Goal: Contribute content: Add original content to the website for others to see

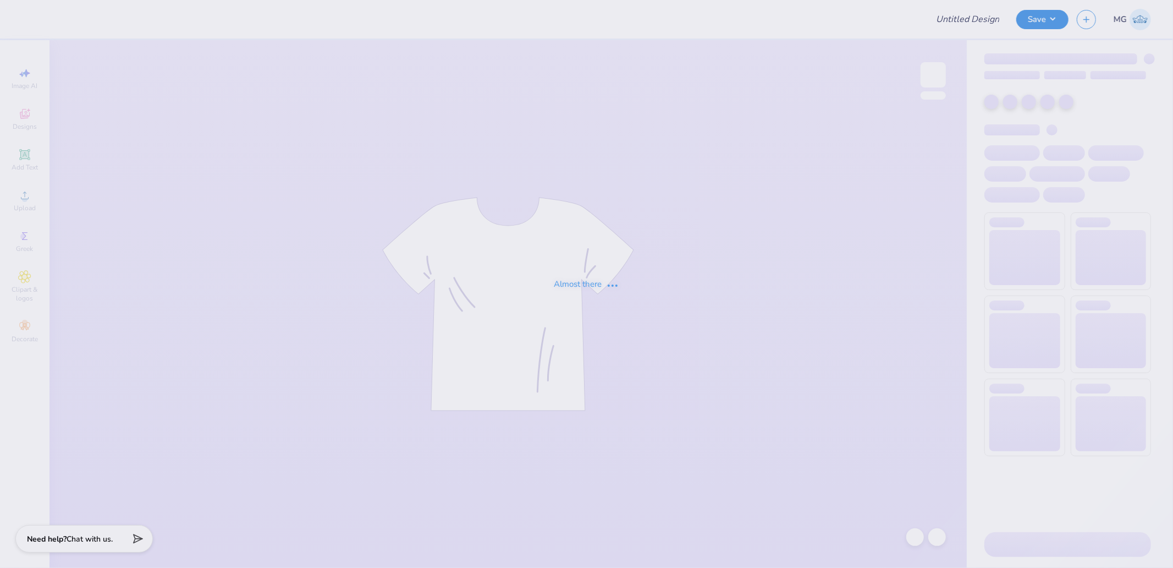
type input "Kass [PERSON_NAME] : The [GEOGRAPHIC_DATA][US_STATE]"
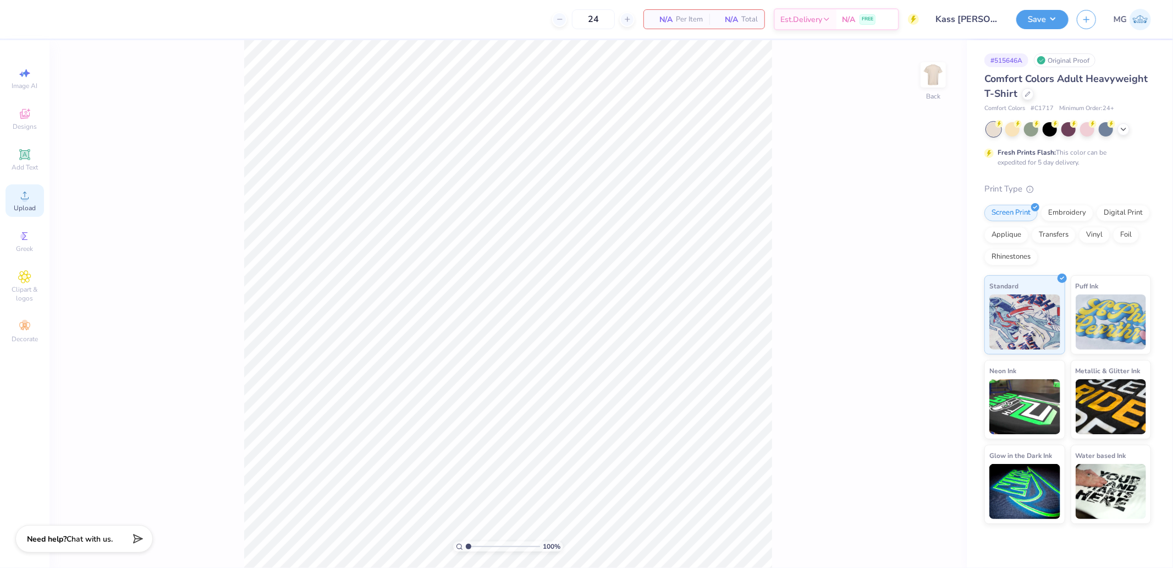
click at [33, 200] on div "Upload" at bounding box center [25, 200] width 39 height 32
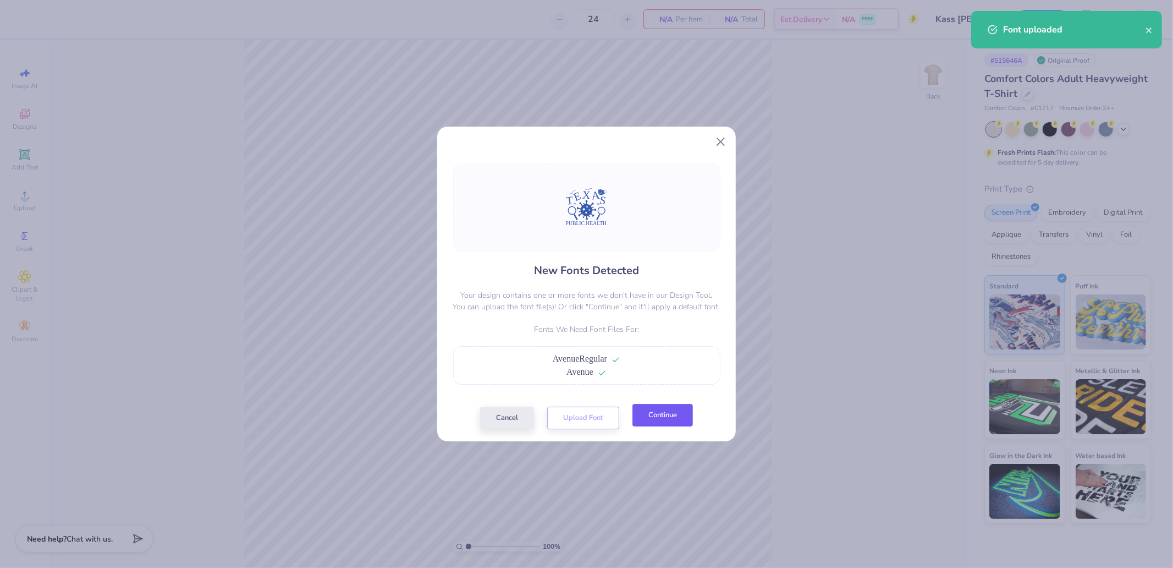
click at [669, 414] on button "Continue" at bounding box center [663, 415] width 61 height 23
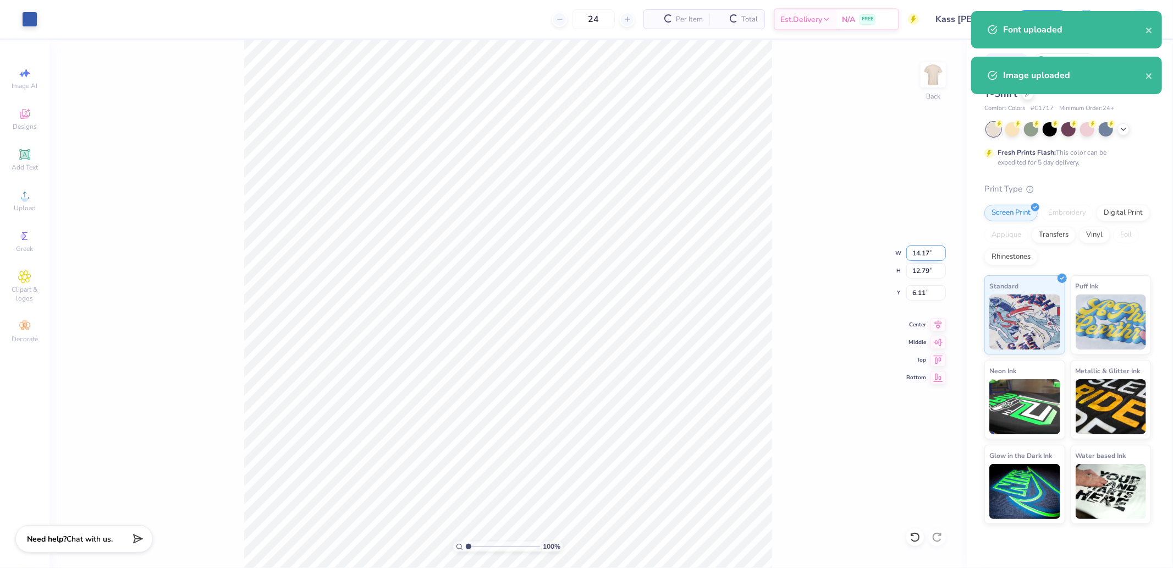
click at [928, 256] on input "14.17" at bounding box center [927, 252] width 40 height 15
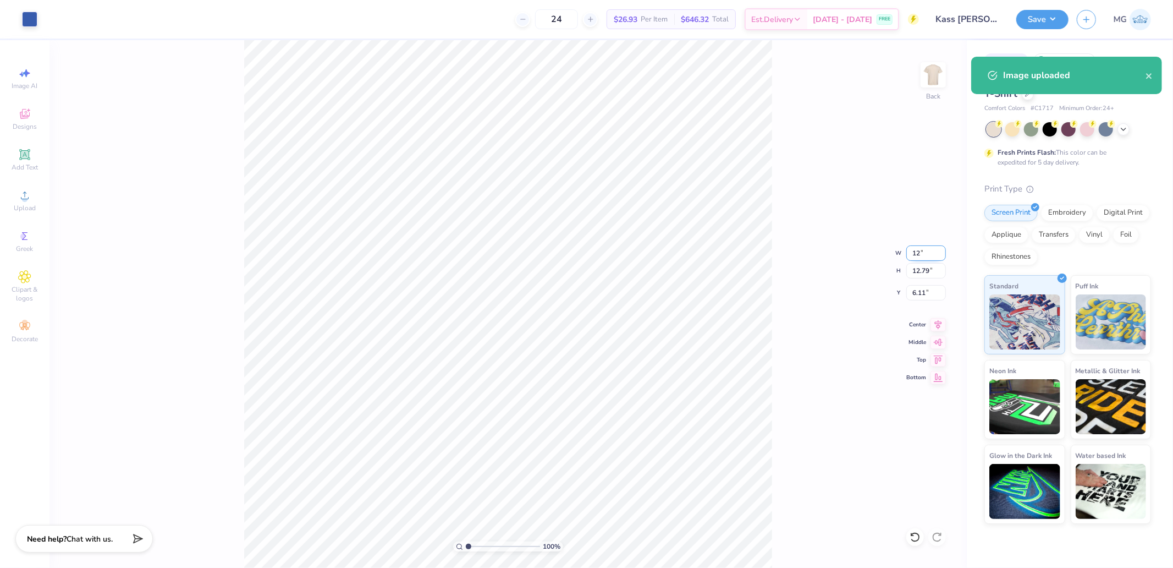
type input "12.00"
type input "10.82"
type input "7.09"
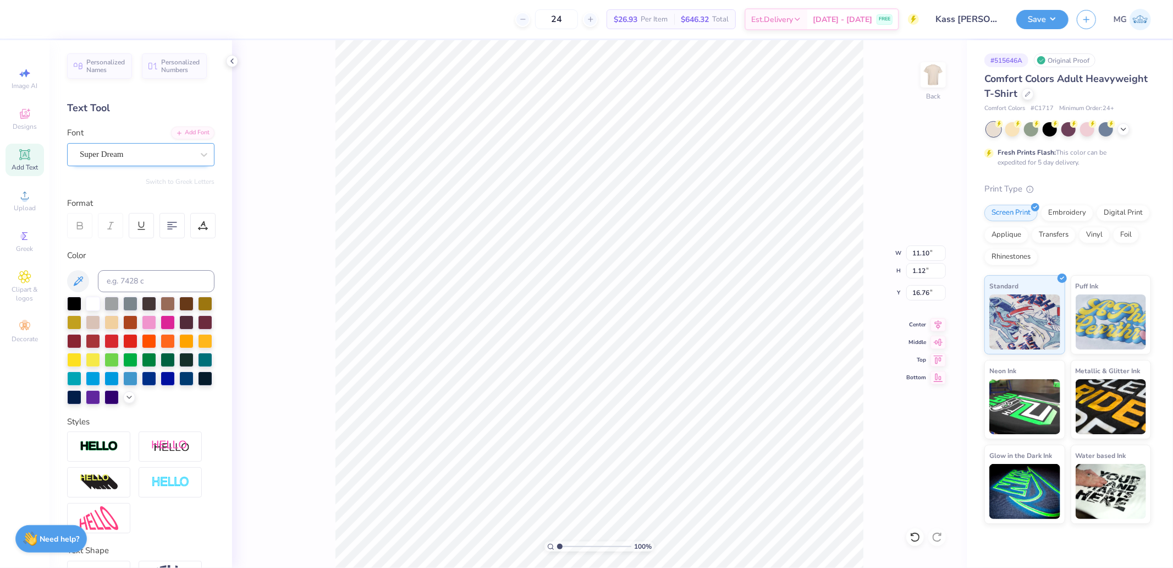
click at [124, 150] on div "Super Dream" at bounding box center [137, 154] width 116 height 17
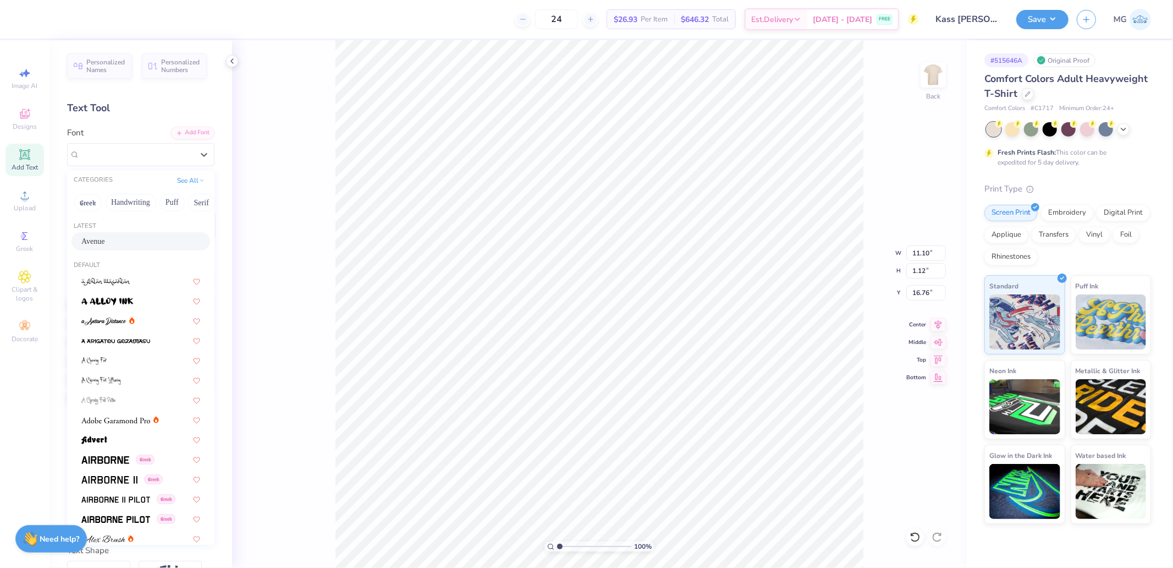
click at [110, 235] on div "Avenue" at bounding box center [140, 241] width 119 height 12
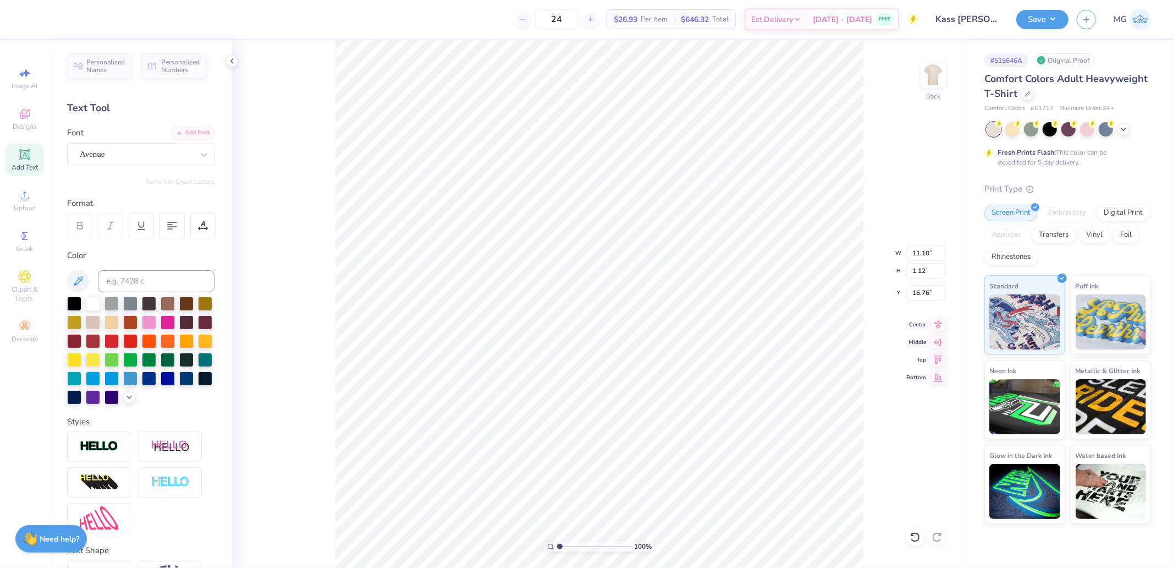
type input "12.18"
type input "1.14"
type input "16.86"
click at [119, 156] on div "Super Dream" at bounding box center [137, 154] width 116 height 17
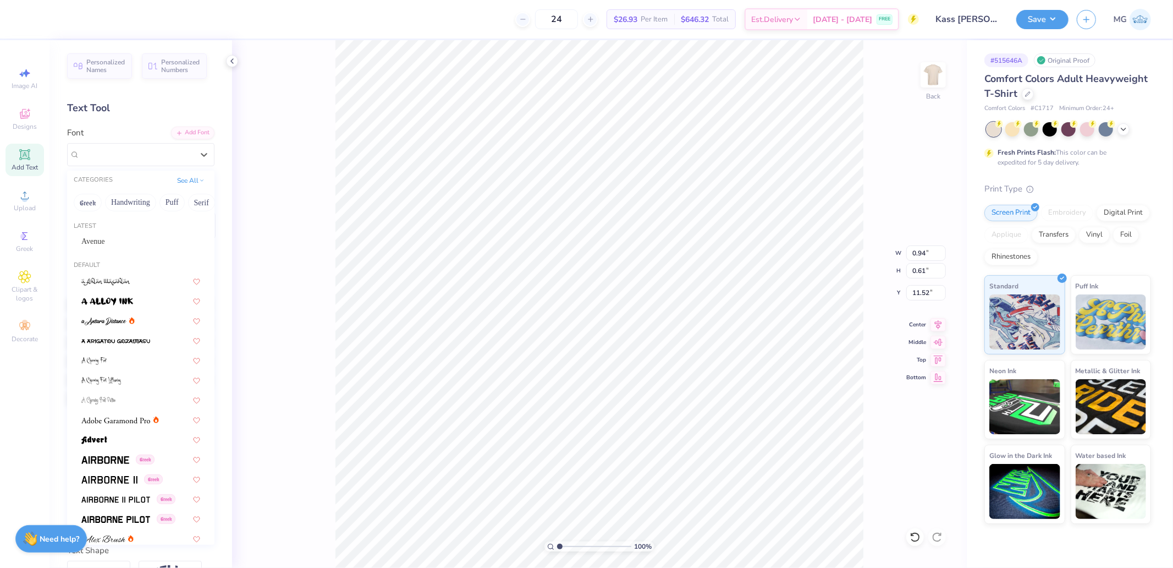
click at [103, 232] on div "Latest Avenue" at bounding box center [140, 237] width 147 height 40
click at [102, 238] on span "Avenue" at bounding box center [93, 241] width 24 height 12
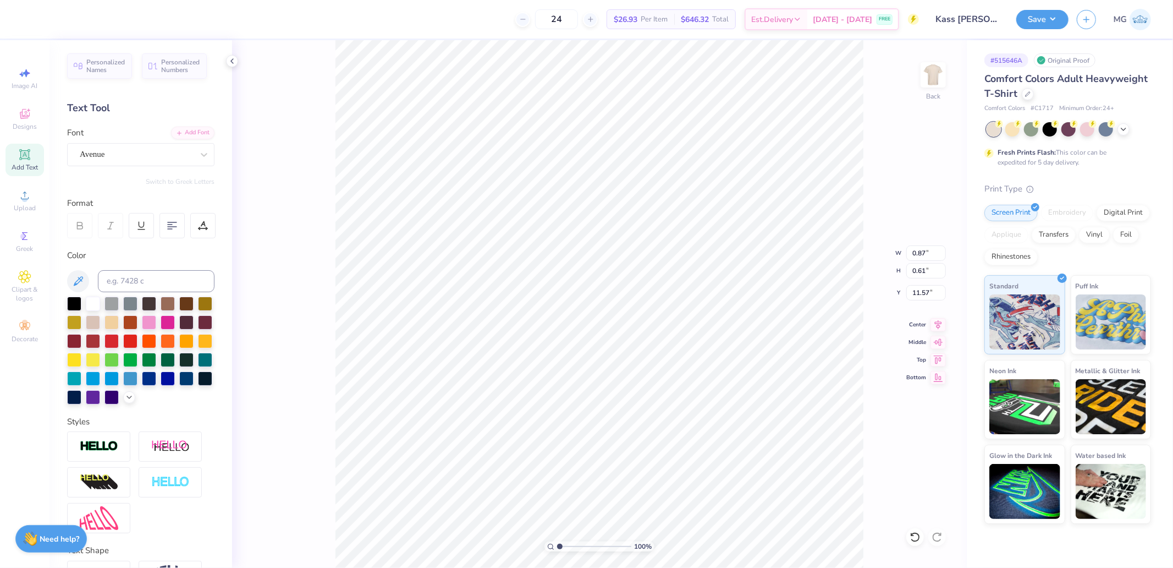
type input "0.87"
type input "11.57"
click at [99, 168] on div "Personalized Names Personalized Numbers Text Tool Add Font Font Avenue Switch t…" at bounding box center [141, 304] width 183 height 528
click at [106, 157] on div "Avenue" at bounding box center [137, 154] width 116 height 17
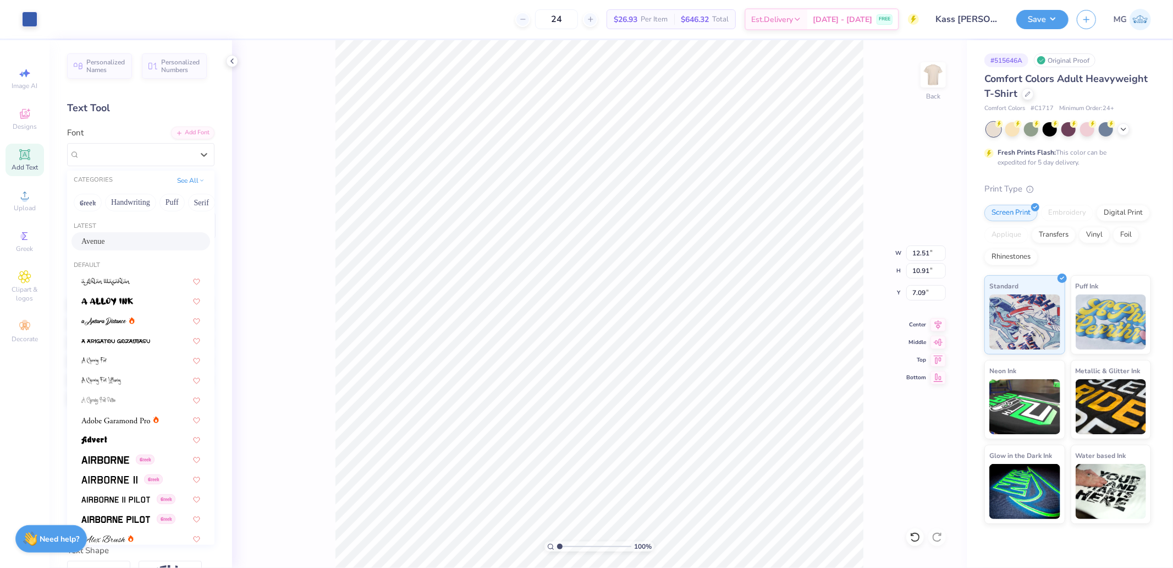
click at [107, 234] on div "Avenue" at bounding box center [141, 241] width 139 height 18
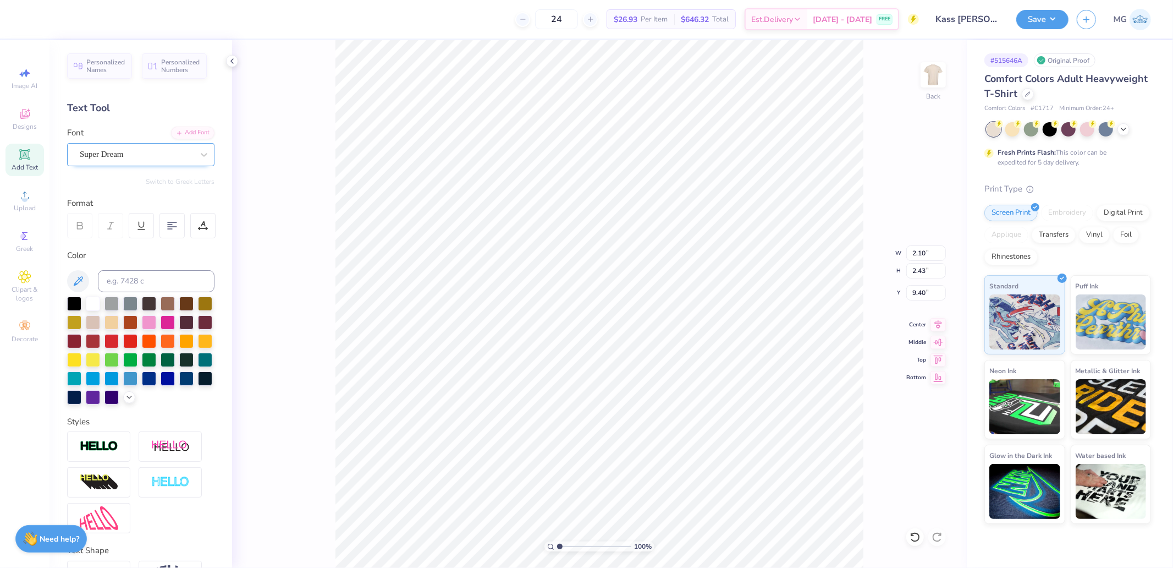
click at [100, 157] on div "Super Dream" at bounding box center [137, 154] width 116 height 17
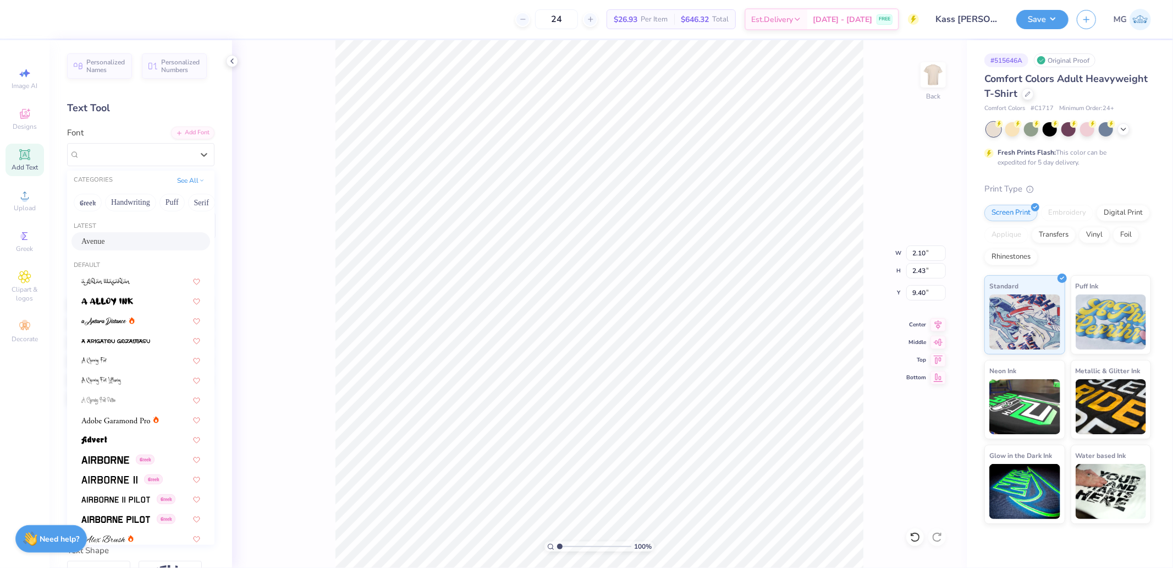
click at [98, 233] on div "Avenue" at bounding box center [141, 241] width 139 height 18
type input "1.97"
type input "9.64"
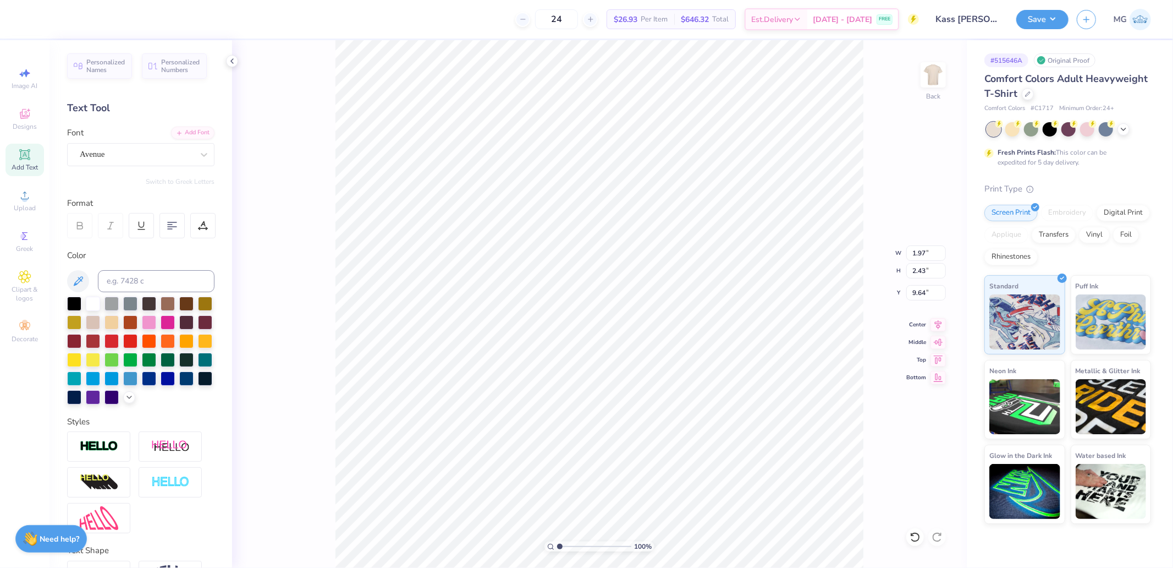
type input "0.94"
type input "0.63"
type input "11.52"
click at [116, 162] on div "Super Dream" at bounding box center [137, 154] width 116 height 17
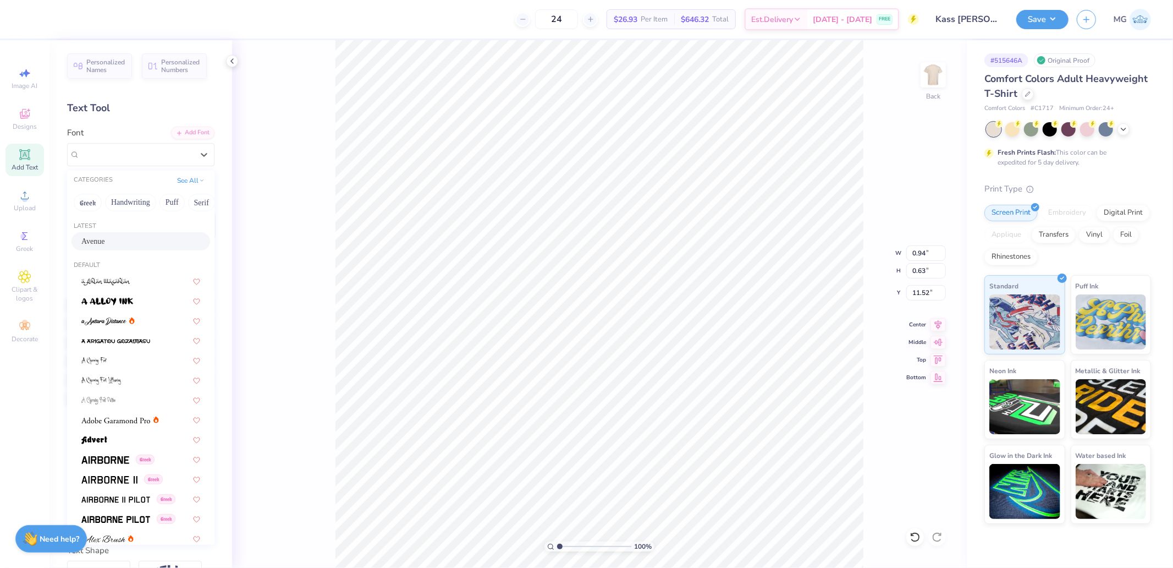
click at [108, 239] on div "Avenue" at bounding box center [140, 241] width 119 height 12
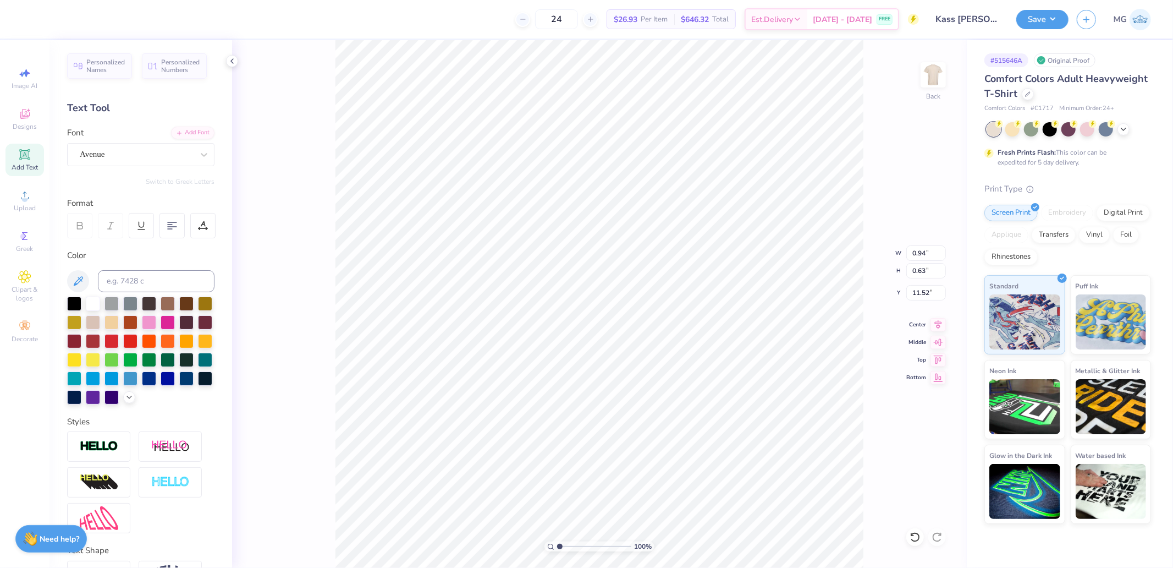
type input "0.89"
type input "0.61"
type input "11.57"
type input "2.02"
type input "2.39"
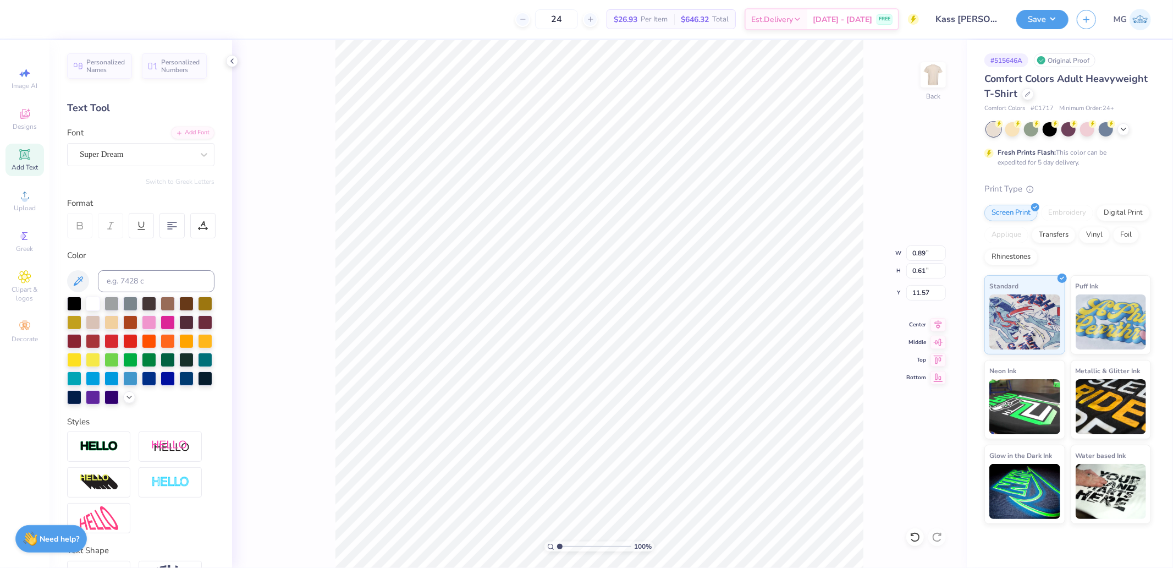
type input "7.93"
click at [121, 157] on div "Super Dream" at bounding box center [137, 154] width 116 height 17
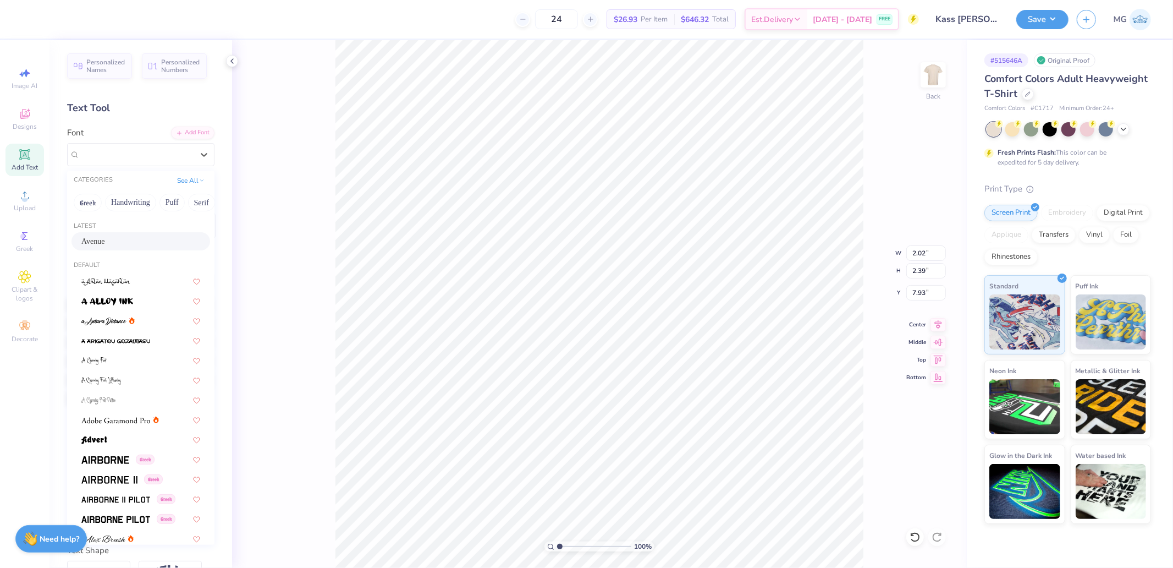
click at [98, 238] on span "Avenue" at bounding box center [93, 241] width 24 height 12
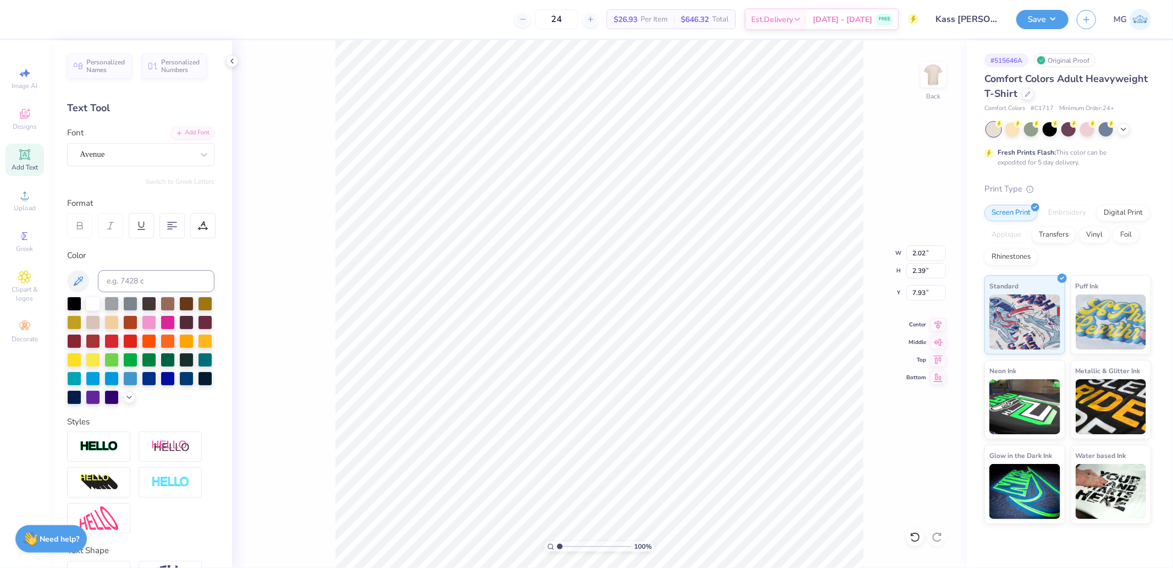
type input "2.29"
type input "2.40"
type input "8.19"
type input "2.10"
type input "2.35"
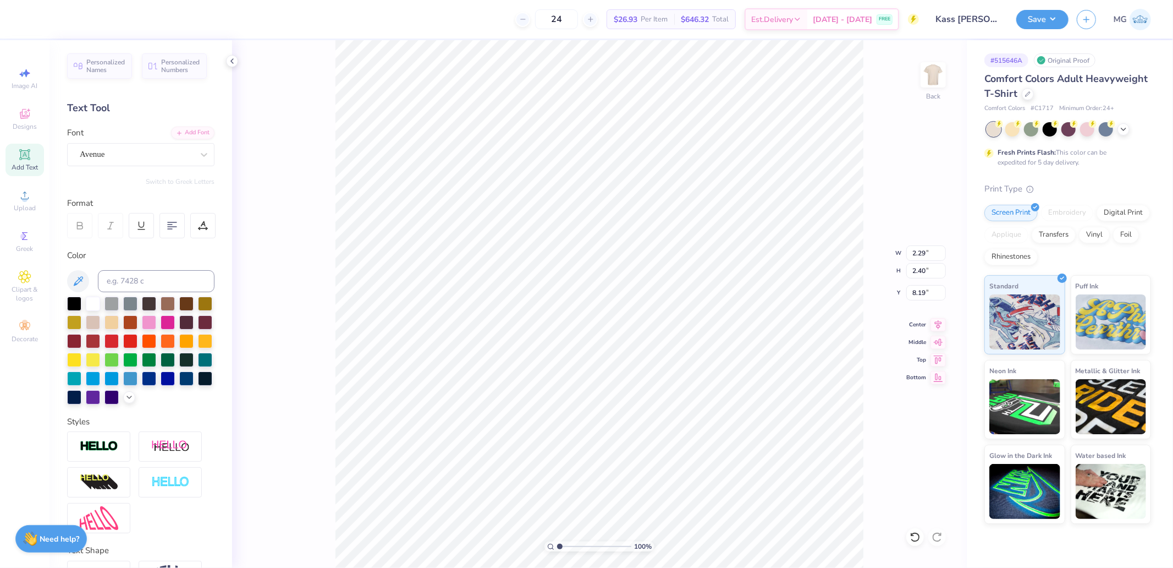
type input "7.80"
click at [119, 145] on div "Super Dream" at bounding box center [140, 154] width 147 height 23
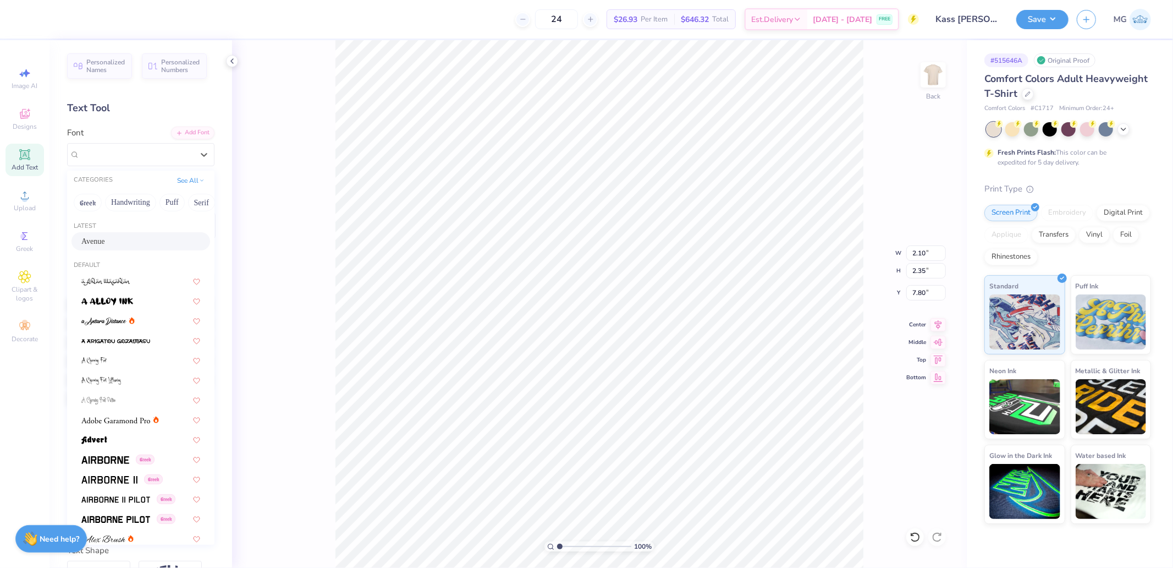
click at [100, 235] on span "Avenue" at bounding box center [93, 241] width 24 height 12
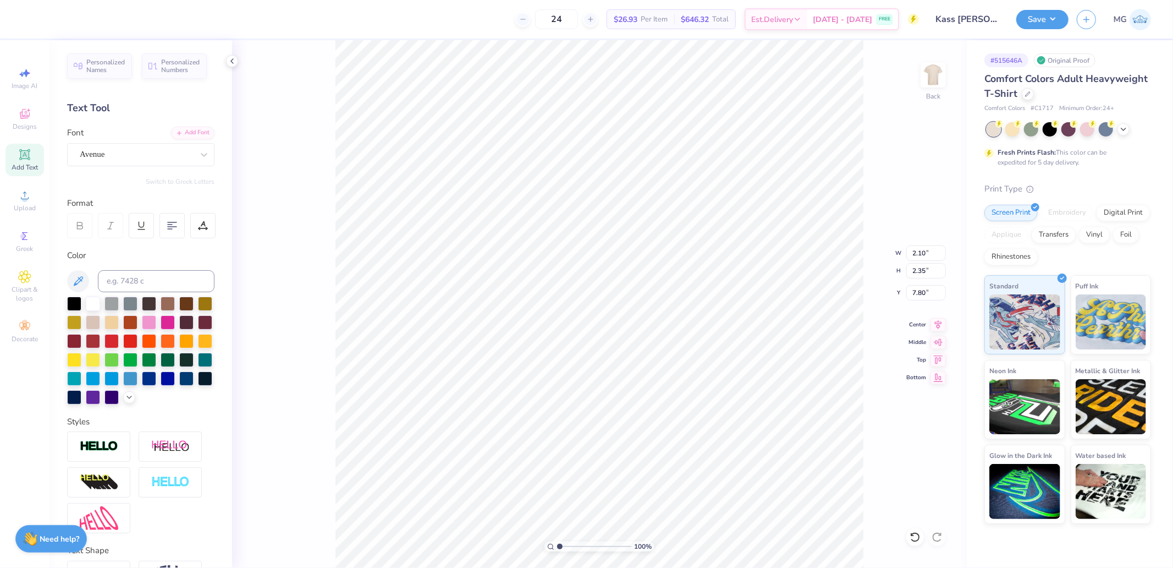
type input "2.28"
type input "2.41"
type input "8.00"
type input "2.33"
type input "2.55"
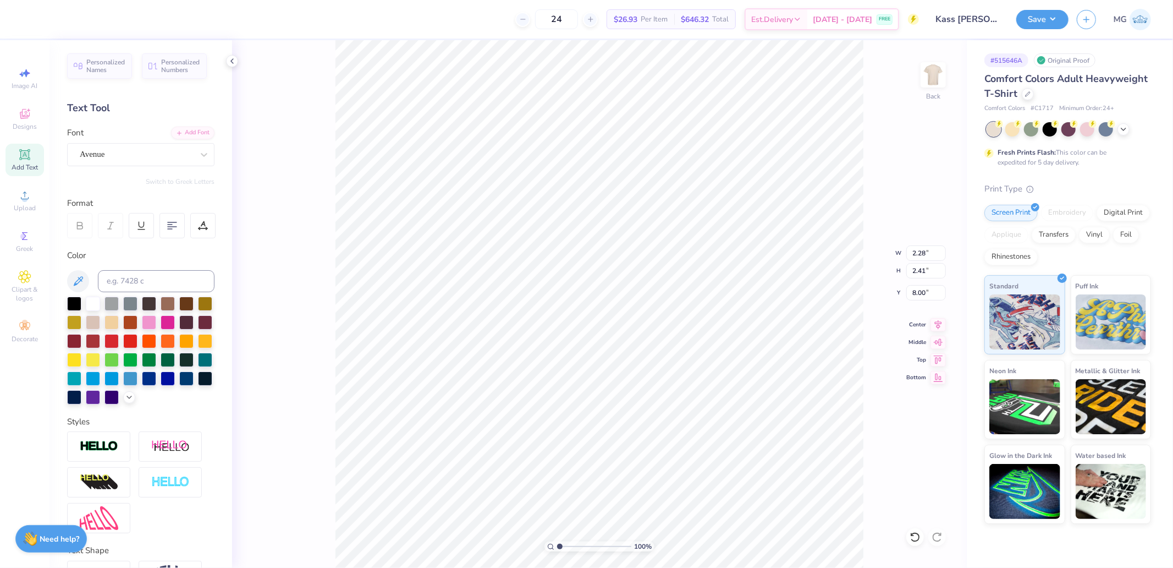
type input "8.21"
click at [123, 166] on div "Super Dream" at bounding box center [140, 154] width 147 height 23
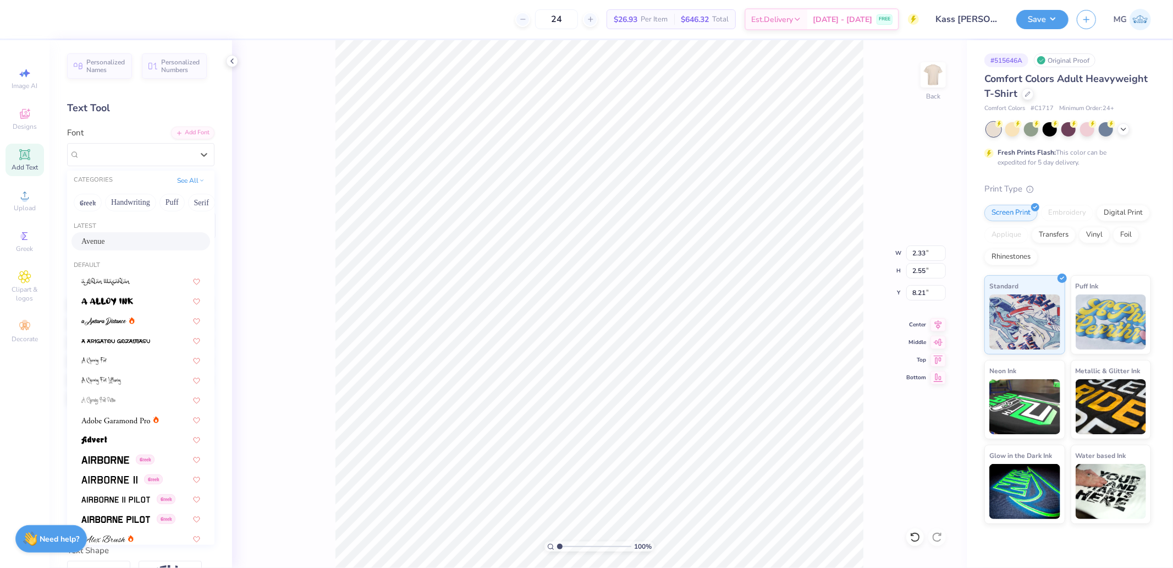
click at [105, 235] on span "Avenue" at bounding box center [93, 241] width 24 height 12
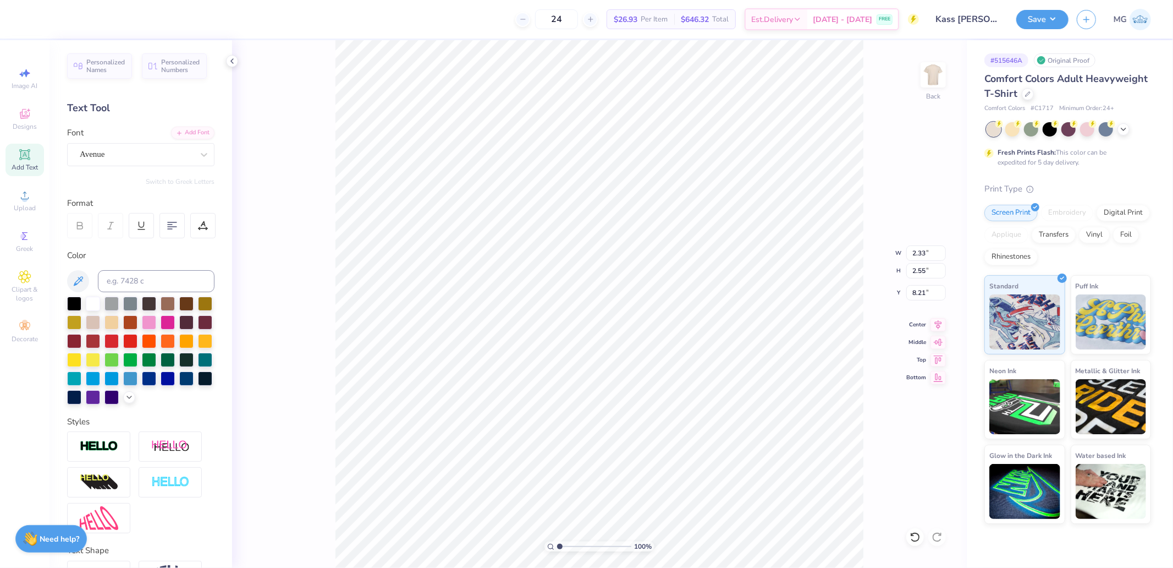
type input "2.39"
type input "2.69"
type input "8.35"
type input "2.02"
type input "2.33"
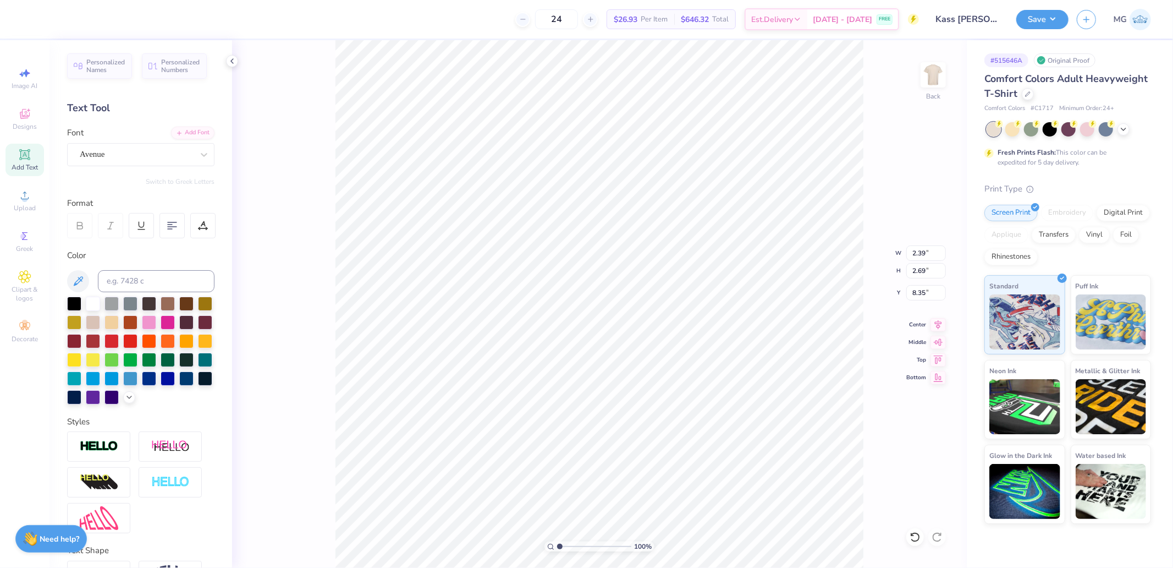
type input "9.47"
click at [146, 157] on div "Super Dream" at bounding box center [137, 154] width 116 height 17
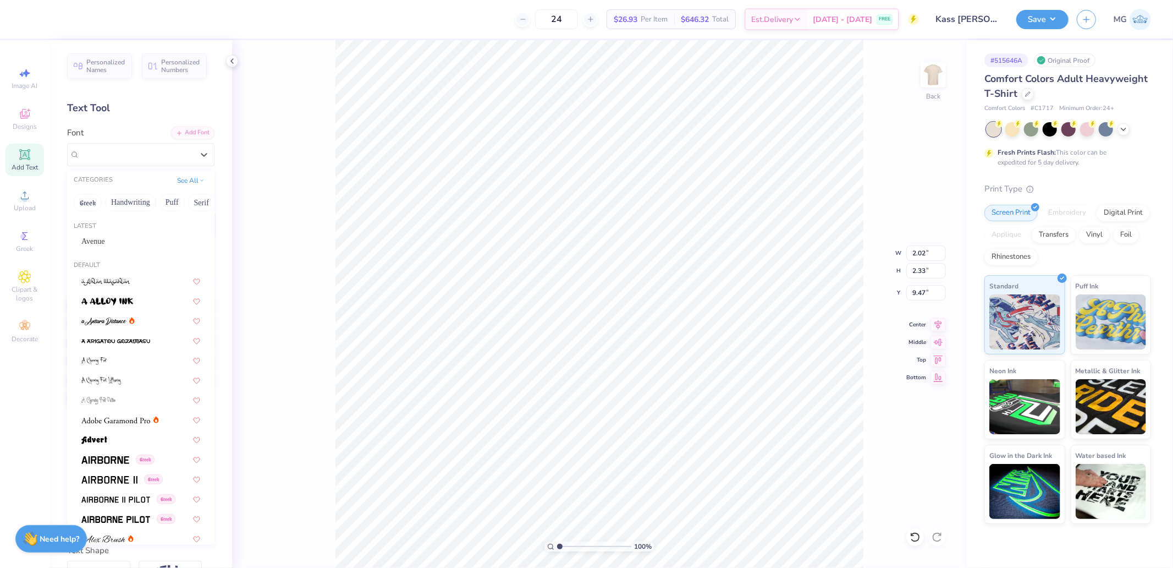
click at [109, 228] on div "Latest" at bounding box center [140, 226] width 147 height 9
click at [105, 234] on div "Avenue" at bounding box center [141, 241] width 139 height 18
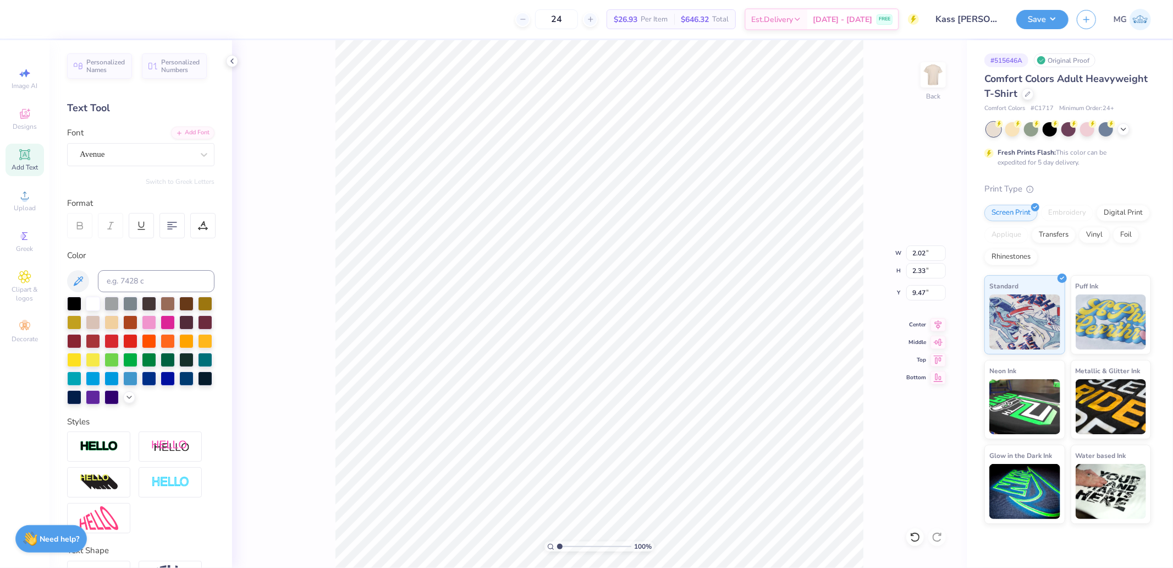
type input "2.19"
type input "2.42"
type input "9.64"
click at [21, 212] on span "Upload" at bounding box center [25, 208] width 22 height 9
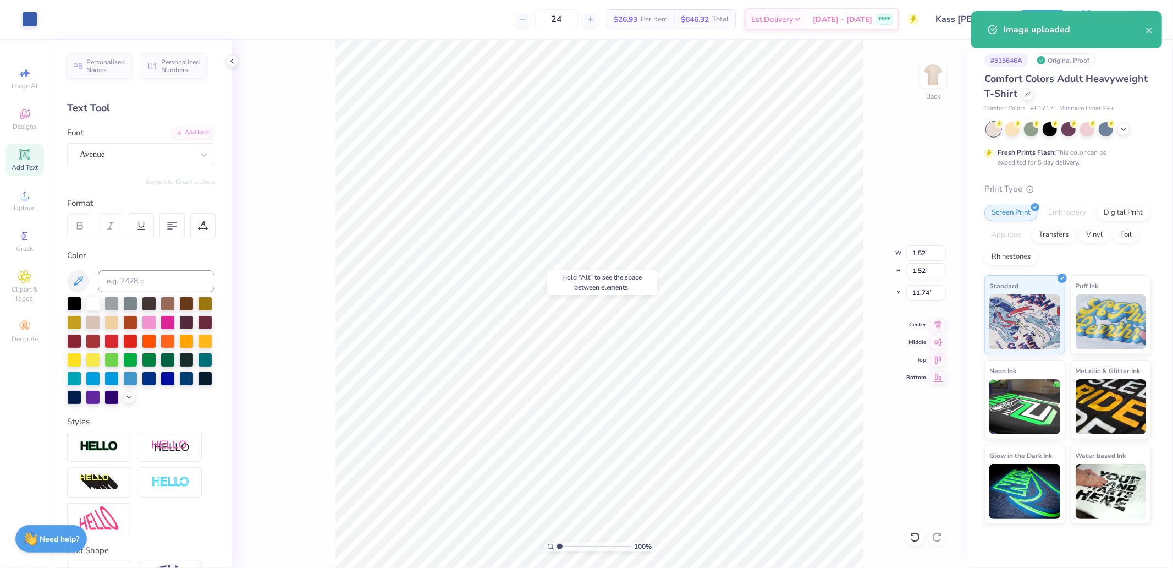
type input "11.57"
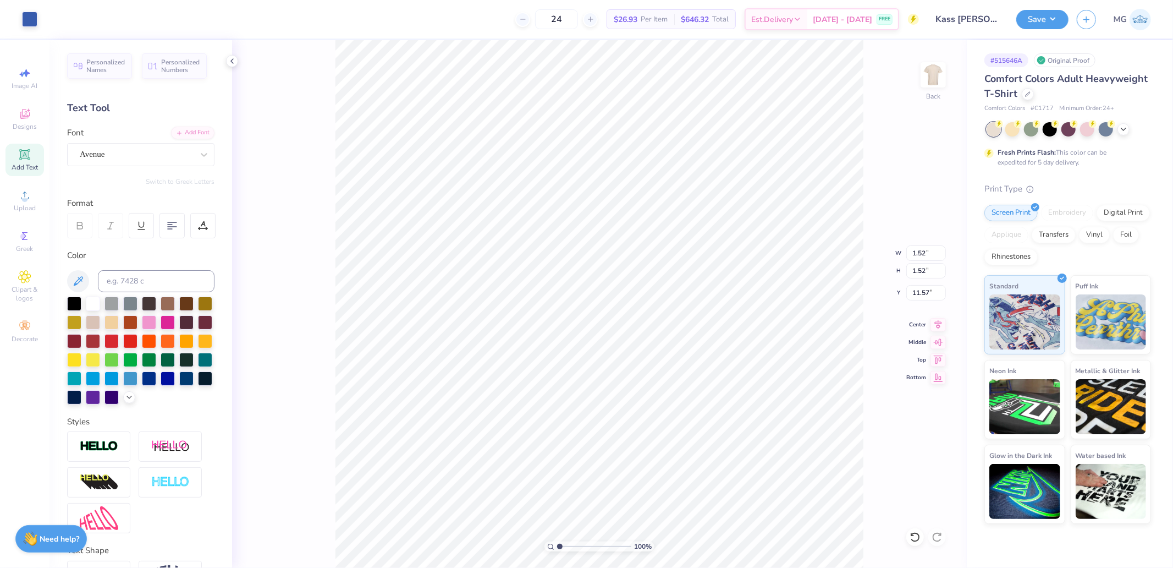
type input "0.62"
type input "9.97"
type input "11.88"
drag, startPoint x: 559, startPoint y: 543, endPoint x: 565, endPoint y: 545, distance: 5.7
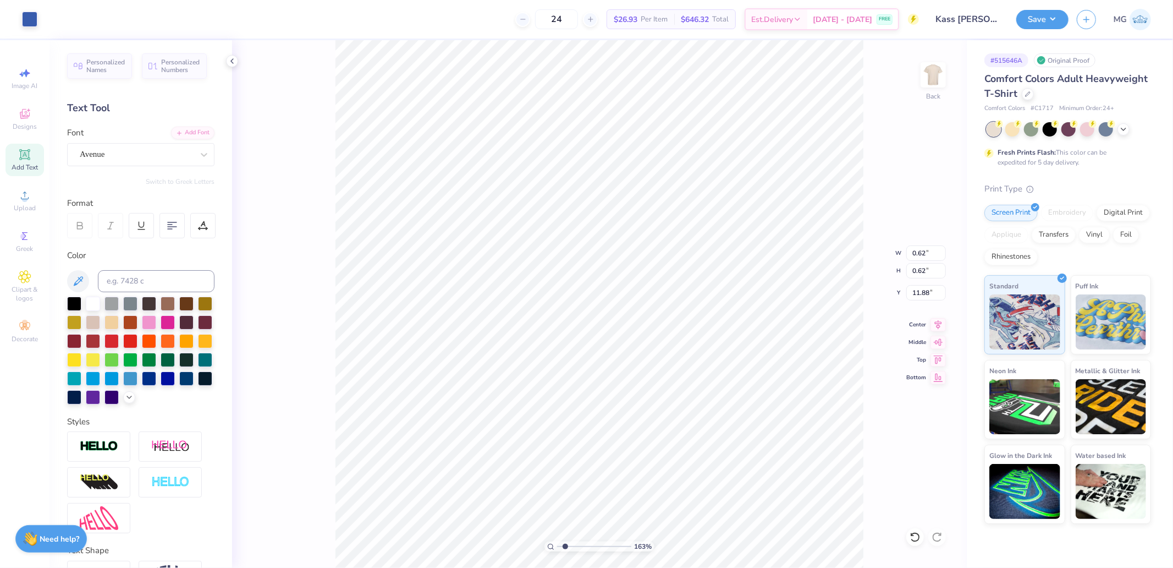
type input "1.72"
click at [565, 545] on input "range" at bounding box center [594, 546] width 74 height 10
type input "0.43"
type input "11.97"
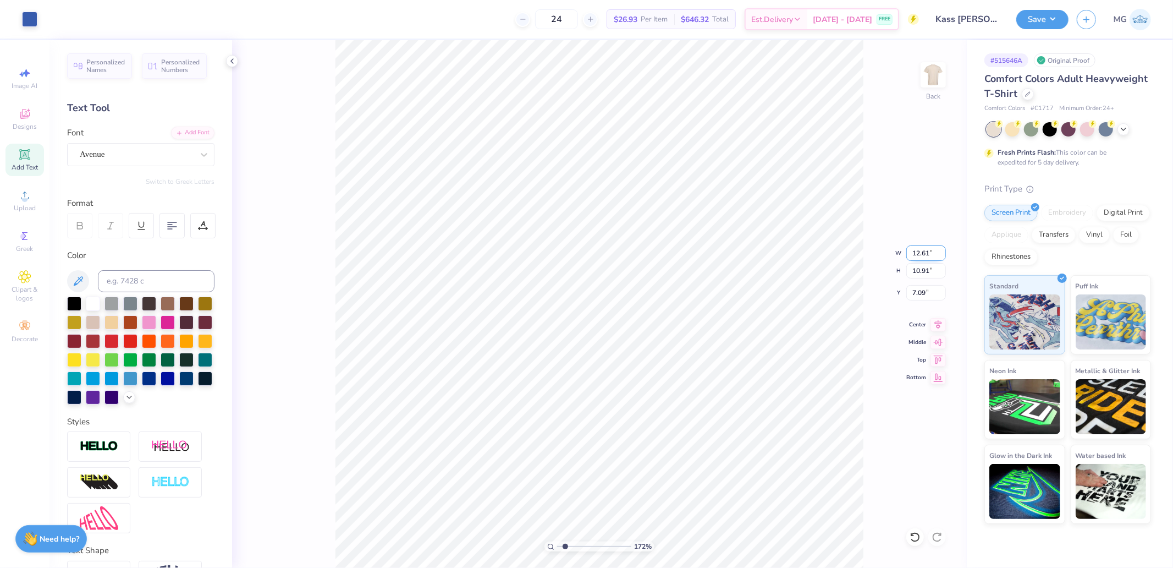
click at [926, 252] on input "12.61" at bounding box center [927, 252] width 40 height 15
type input "12.00"
type input "10.38"
click at [941, 354] on icon at bounding box center [938, 358] width 9 height 8
click at [932, 292] on input "0.50" at bounding box center [927, 292] width 40 height 15
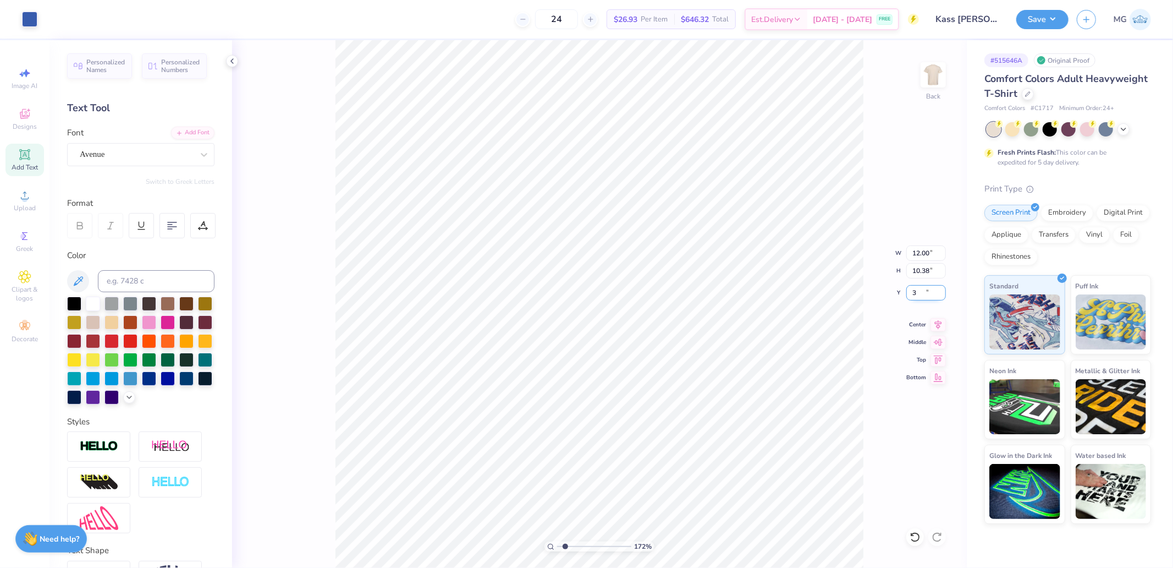
type input "3.00"
drag, startPoint x: 567, startPoint y: 546, endPoint x: 535, endPoint y: 546, distance: 31.9
type input "1"
click at [557, 546] on input "range" at bounding box center [594, 546] width 74 height 10
click at [928, 251] on input "12.00" at bounding box center [927, 252] width 40 height 15
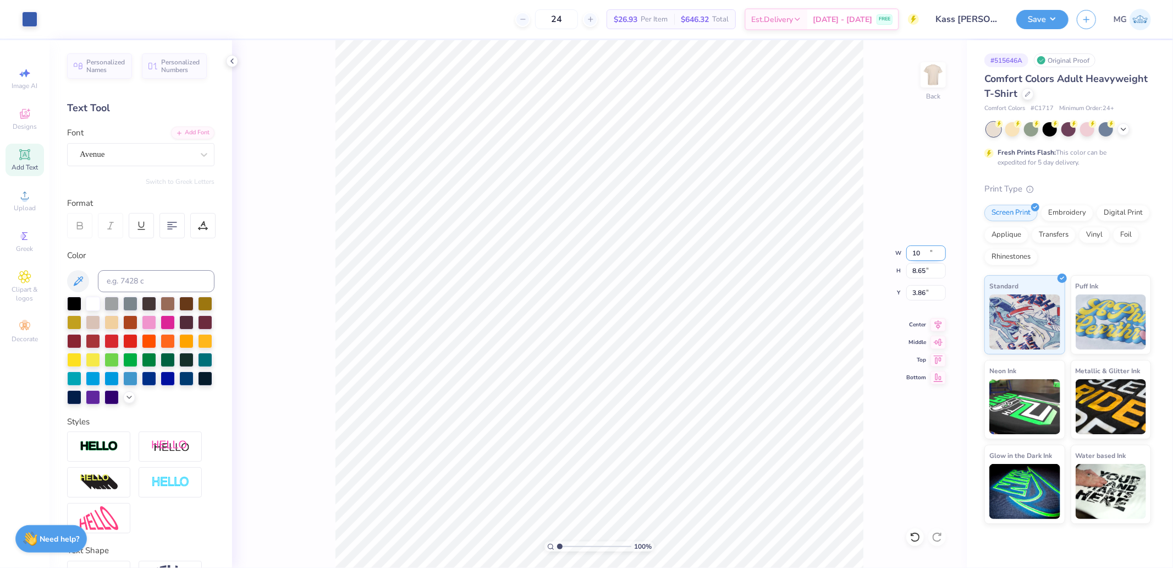
type input "10.00"
type input "8.65"
click at [922, 292] on input "3.86" at bounding box center [927, 292] width 40 height 15
type input "3.00"
click at [937, 323] on icon at bounding box center [938, 322] width 15 height 13
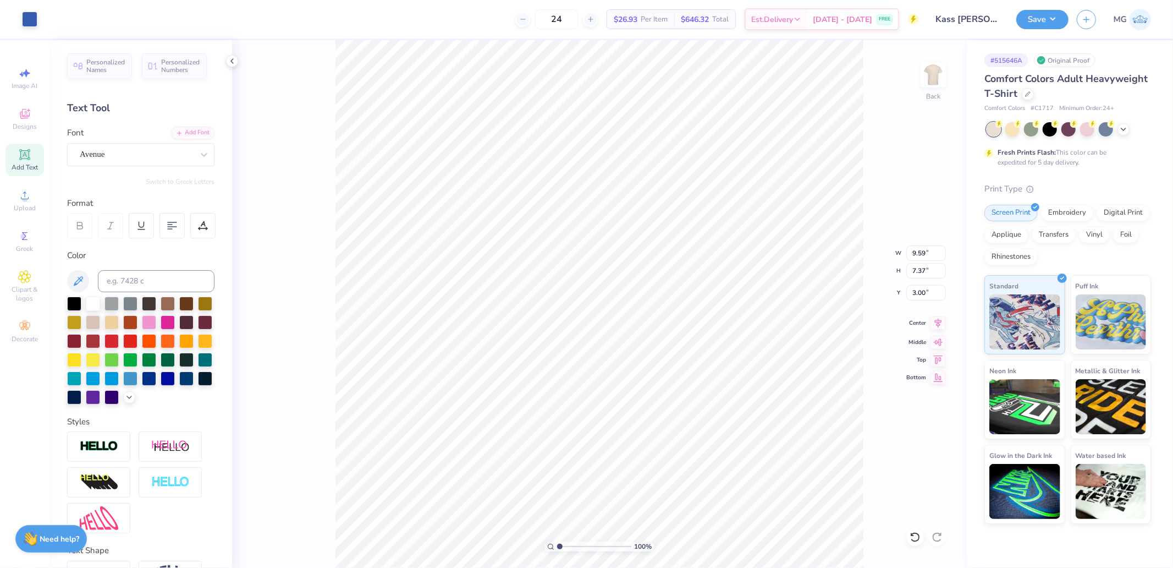
click at [940, 323] on icon at bounding box center [938, 322] width 15 height 13
click at [941, 327] on icon at bounding box center [938, 322] width 15 height 13
click at [925, 251] on input "9.66" at bounding box center [927, 252] width 40 height 15
type input "10.00"
type input "8.95"
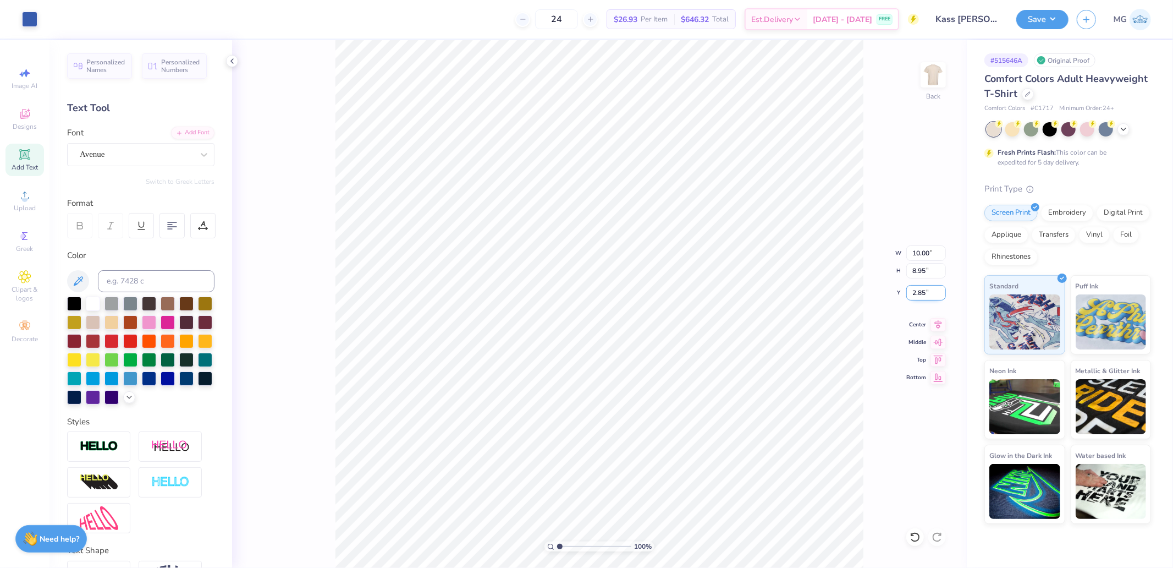
click at [932, 293] on input "2.85" at bounding box center [927, 292] width 40 height 15
type input "3.00"
click at [1026, 18] on button "Save" at bounding box center [1043, 17] width 52 height 19
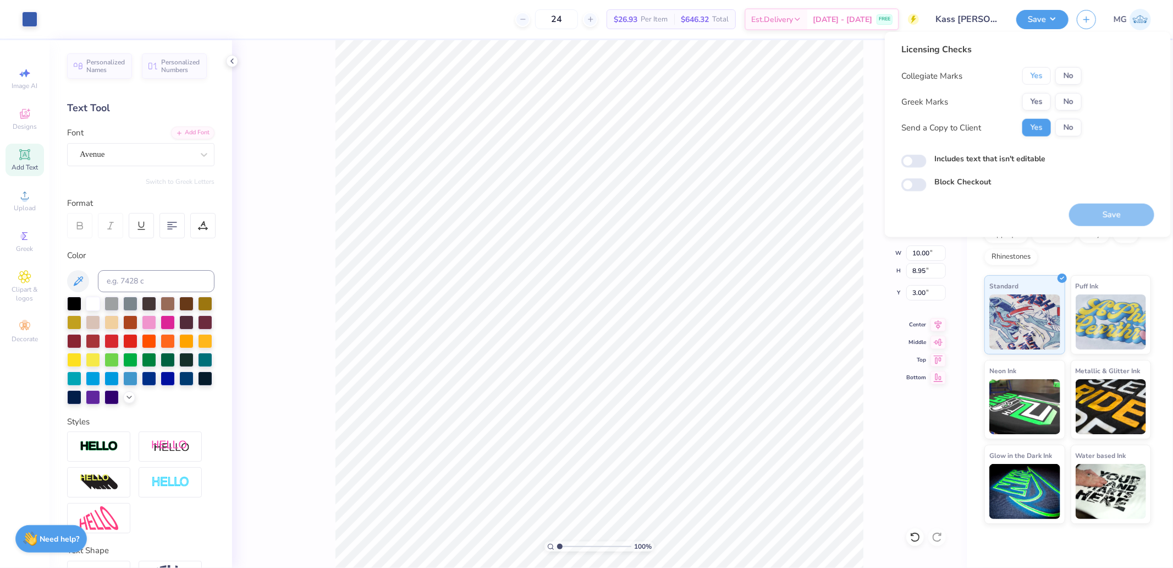
click at [1040, 80] on button "Yes" at bounding box center [1037, 76] width 29 height 18
click at [1068, 109] on button "No" at bounding box center [1069, 102] width 26 height 18
click at [1106, 216] on button "Save" at bounding box center [1111, 215] width 85 height 23
